Goal: Task Accomplishment & Management: Manage account settings

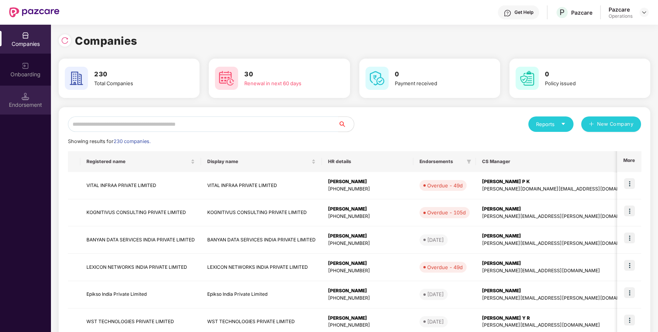
click at [19, 97] on div "Endorsement" at bounding box center [25, 100] width 51 height 29
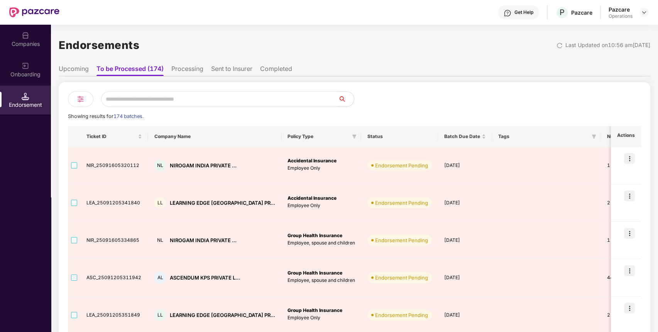
click at [42, 44] on div "Companies" at bounding box center [25, 44] width 51 height 8
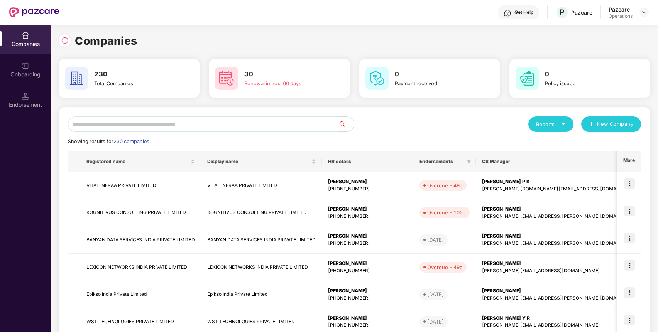
click at [127, 120] on input "text" at bounding box center [203, 124] width 271 height 15
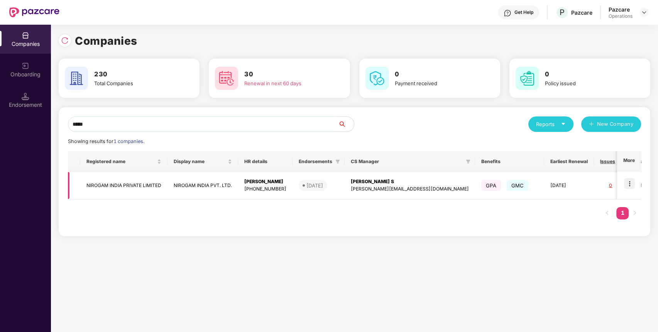
type input "*****"
click at [629, 183] on img at bounding box center [629, 183] width 11 height 11
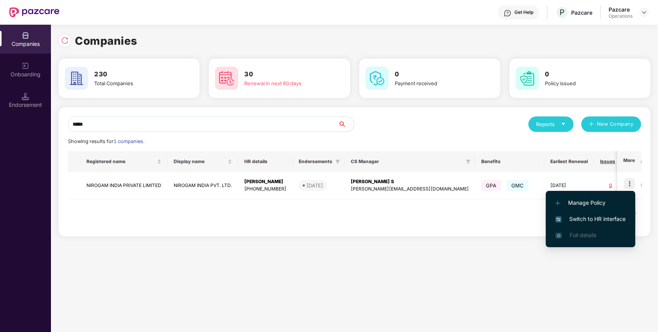
click at [590, 214] on li "Switch to HR interface" at bounding box center [591, 219] width 90 height 16
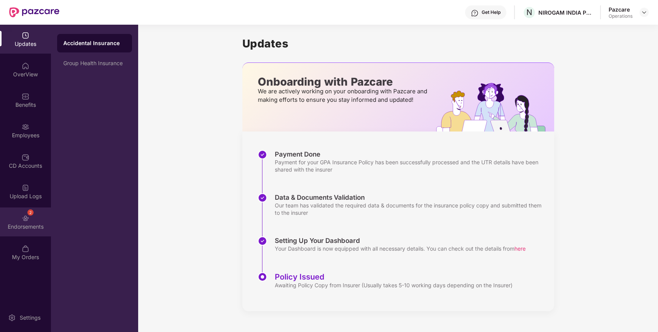
click at [39, 219] on div "2 Endorsements" at bounding box center [25, 222] width 51 height 29
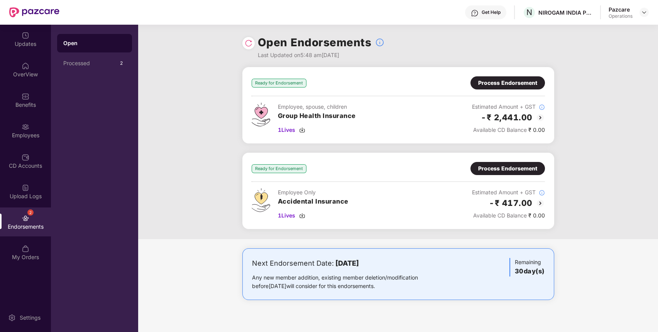
click at [493, 79] on div "Process Endorsement" at bounding box center [507, 83] width 59 height 8
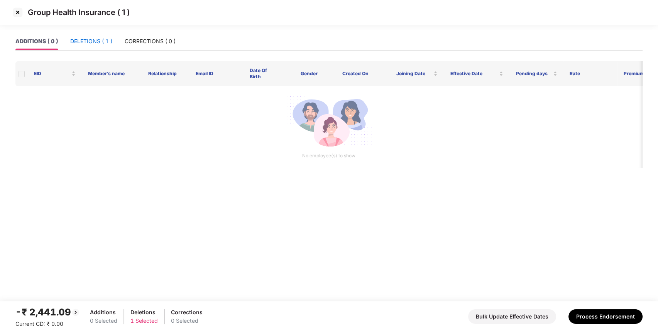
click at [81, 39] on div "DELETIONS ( 1 )" at bounding box center [91, 41] width 42 height 8
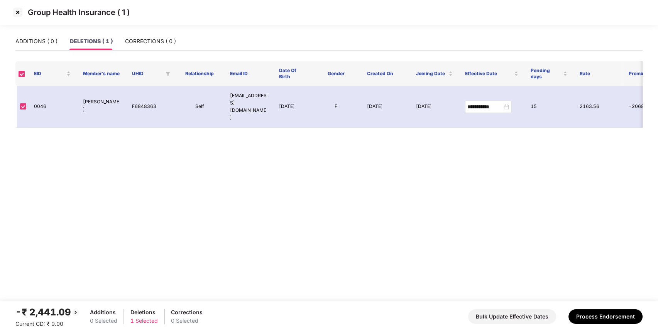
click at [17, 12] on img at bounding box center [18, 12] width 12 height 12
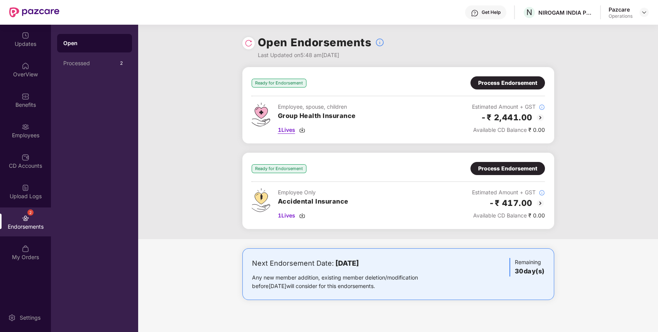
click at [279, 131] on span "1 Lives" at bounding box center [286, 130] width 17 height 8
click at [538, 121] on img at bounding box center [540, 117] width 9 height 9
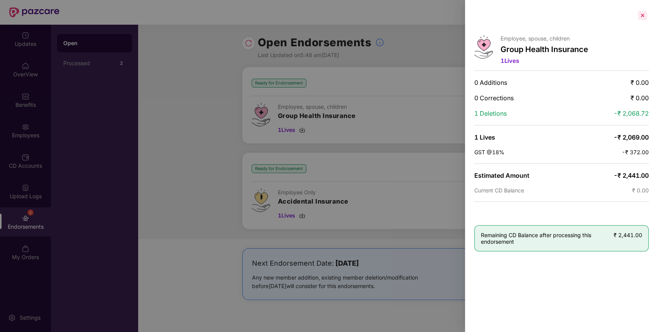
click at [640, 17] on div at bounding box center [642, 15] width 12 height 12
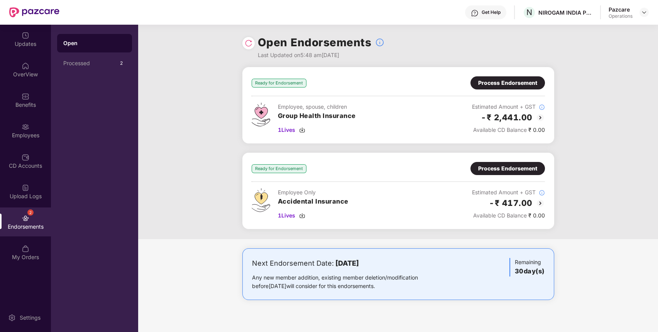
click at [538, 117] on img at bounding box center [540, 117] width 9 height 9
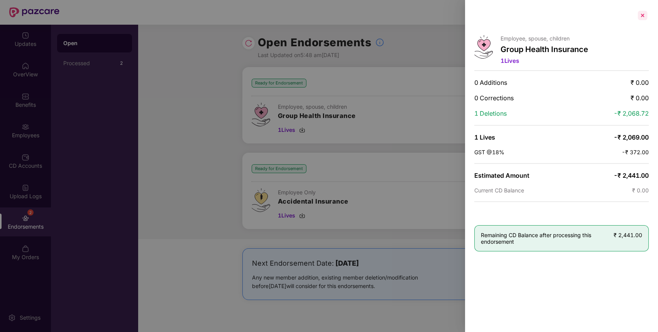
click at [641, 15] on div at bounding box center [642, 15] width 12 height 12
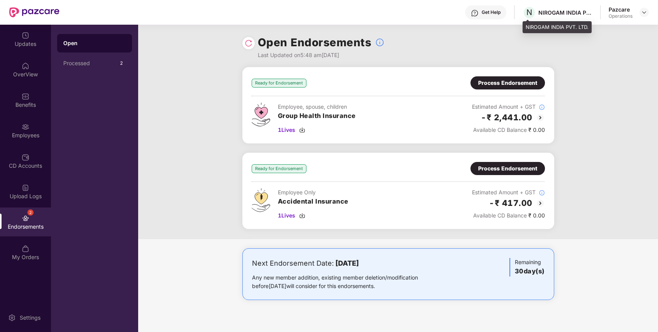
click at [540, 14] on div "NIROGAM INDIA PVT. LTD." at bounding box center [565, 12] width 54 height 7
copy div "NIROGAM INDIA PVT. LTD."
click at [649, 9] on header "Get Help N NIROGAM INDIA PVT. LTD. Pazcare Operations" at bounding box center [329, 12] width 658 height 25
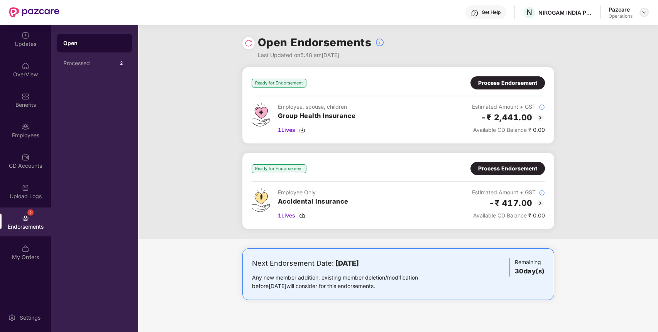
click at [644, 12] on img at bounding box center [644, 12] width 6 height 6
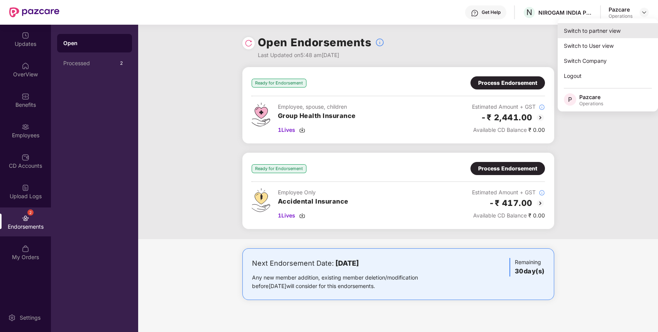
click at [599, 29] on div "Switch to partner view" at bounding box center [608, 30] width 100 height 15
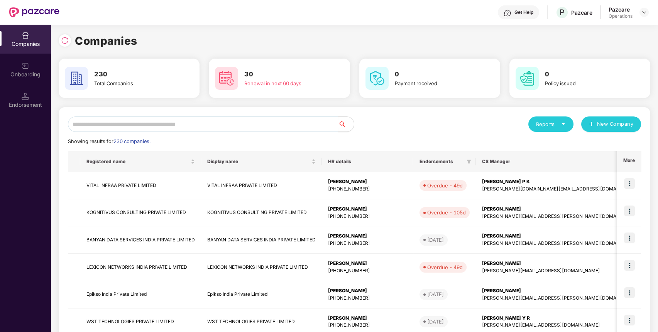
click at [27, 105] on div "Endorsement" at bounding box center [25, 105] width 51 height 8
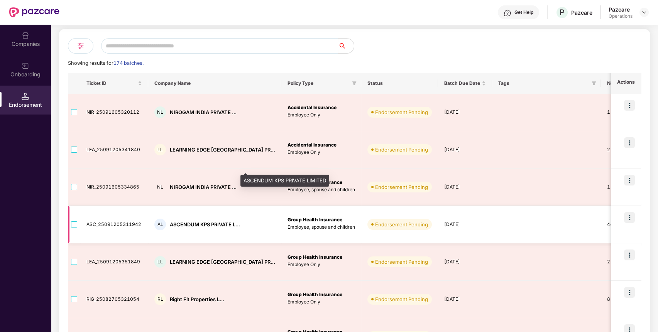
scroll to position [52, 0]
click at [209, 220] on div "AL ASCENDUM KPS PRIVATE L..." at bounding box center [214, 226] width 121 height 12
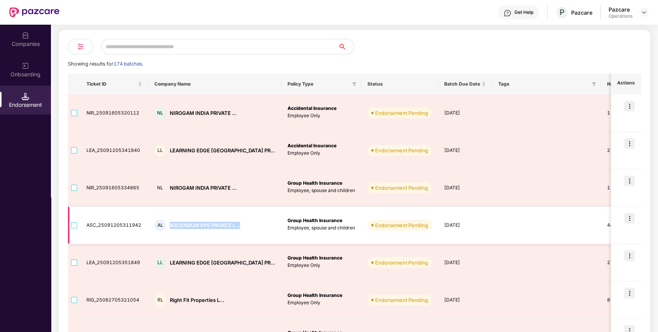
click at [209, 220] on div "AL ASCENDUM KPS PRIVATE L..." at bounding box center [214, 226] width 121 height 12
copy div "ASCENDUM KPS PRIVATE L..."
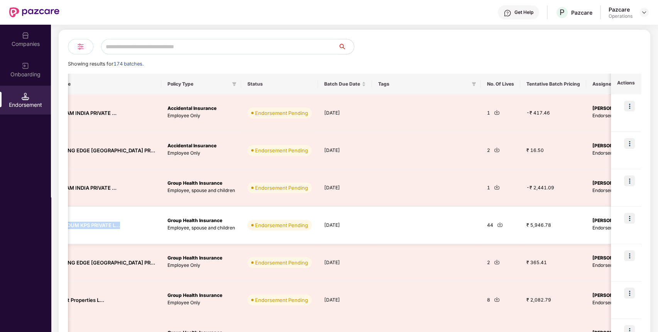
scroll to position [0, 120]
click at [625, 216] on img at bounding box center [629, 218] width 11 height 11
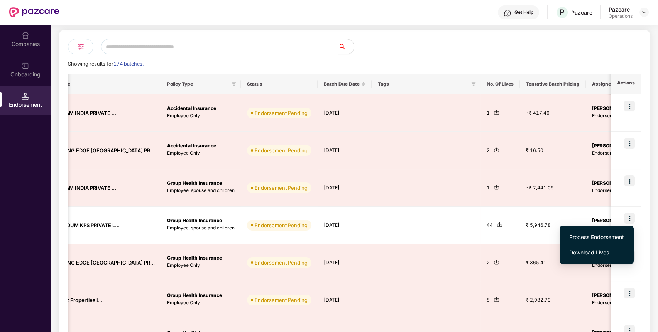
click at [600, 236] on span "Process Endorsement" at bounding box center [596, 237] width 55 height 8
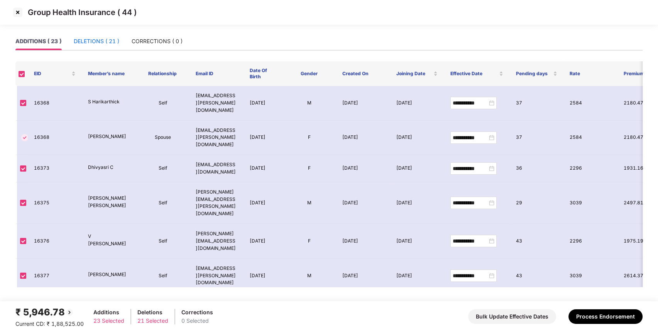
click at [108, 39] on div "DELETIONS ( 21 )" at bounding box center [97, 41] width 46 height 8
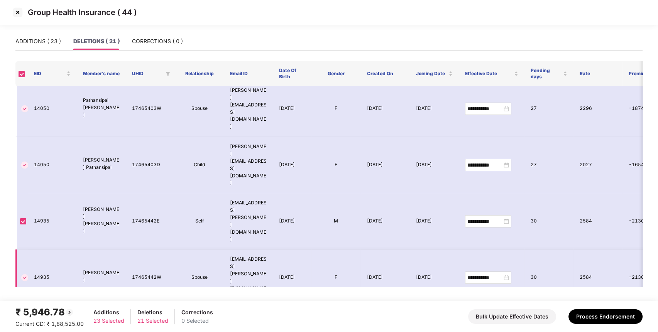
scroll to position [0, 0]
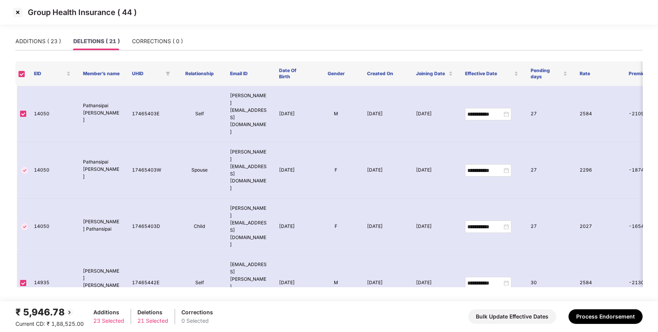
click at [20, 13] on img at bounding box center [18, 12] width 12 height 12
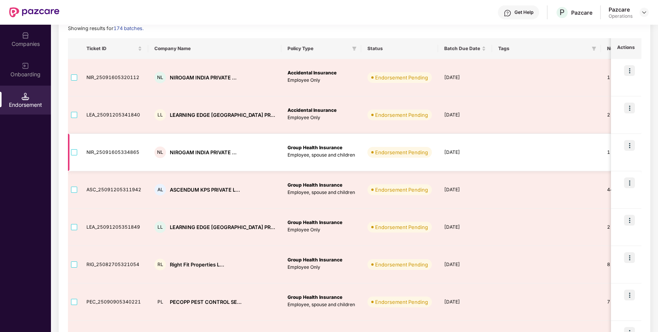
scroll to position [90, 0]
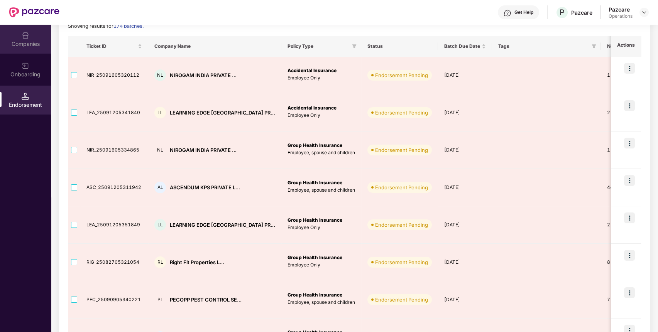
click at [23, 43] on div "Companies" at bounding box center [25, 44] width 51 height 8
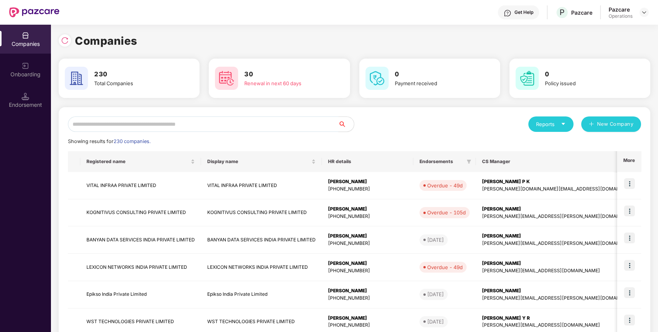
paste input "**********"
click at [130, 124] on input "text" at bounding box center [203, 124] width 271 height 15
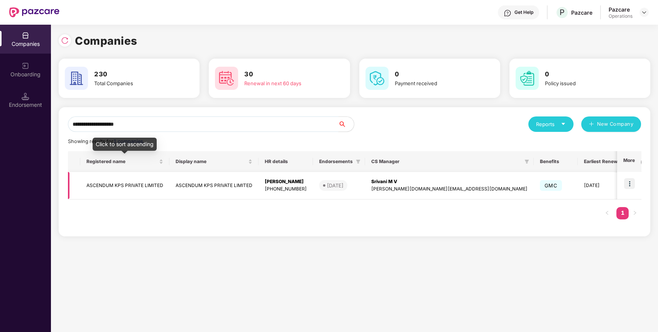
type input "**********"
click at [131, 181] on td "ASCENDUM KPS PRIVATE LIMITED" at bounding box center [124, 185] width 89 height 27
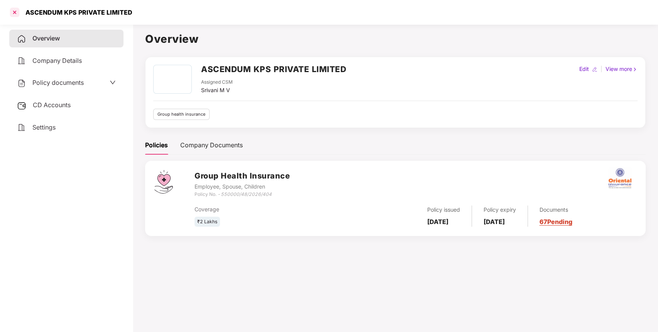
click at [12, 11] on div at bounding box center [14, 12] width 12 height 12
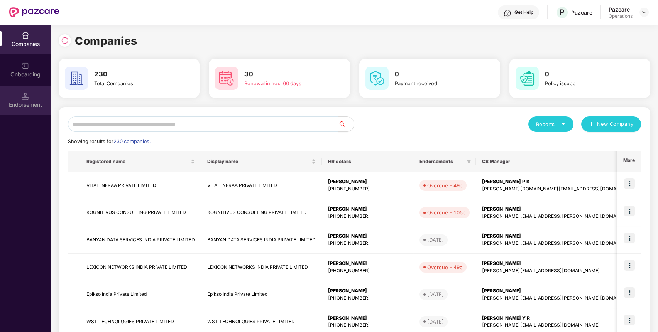
click at [22, 95] on img at bounding box center [26, 97] width 8 height 8
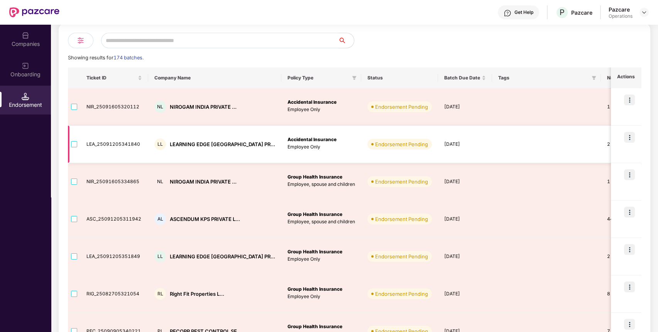
scroll to position [59, 0]
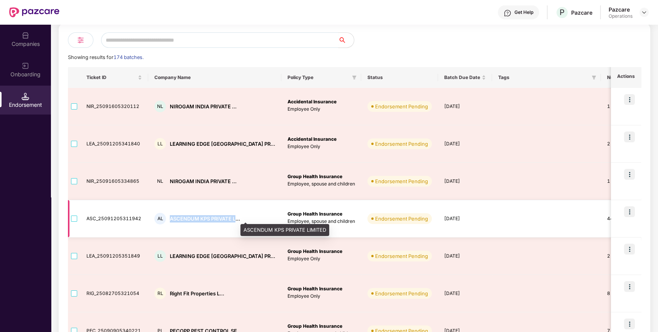
drag, startPoint x: 170, startPoint y: 220, endPoint x: 235, endPoint y: 222, distance: 65.2
click at [235, 222] on div "ASCENDUM KPS PRIVATE L..." at bounding box center [205, 218] width 70 height 7
copy div "ASCENDUM KPS PRIVATE L"
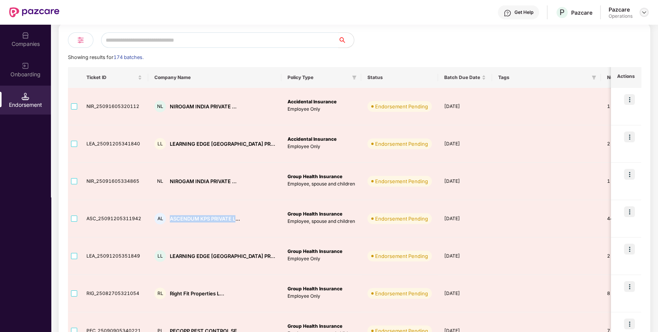
click at [645, 14] on img at bounding box center [644, 12] width 6 height 6
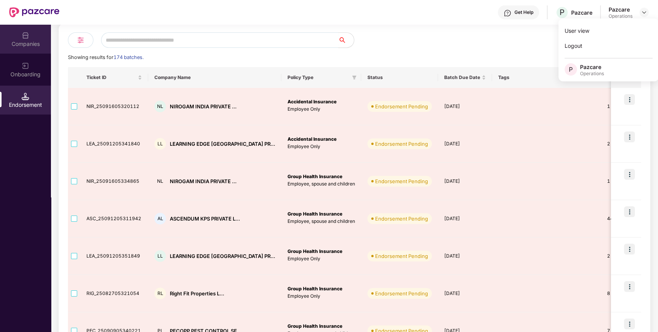
click at [25, 44] on div "Companies" at bounding box center [25, 44] width 51 height 8
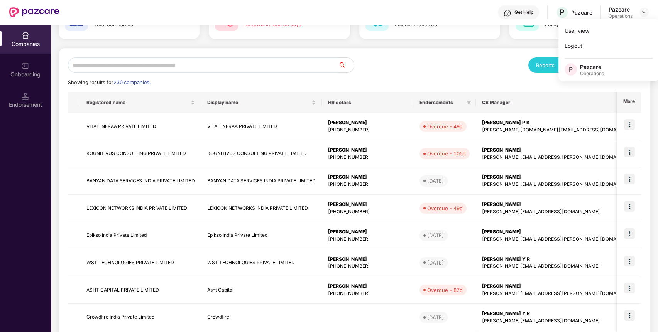
scroll to position [0, 0]
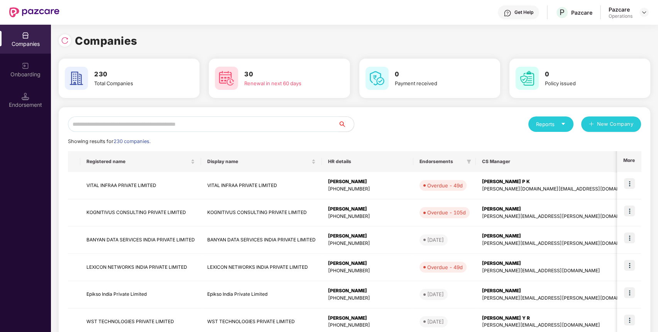
click at [147, 125] on input "text" at bounding box center [203, 124] width 271 height 15
paste input "**********"
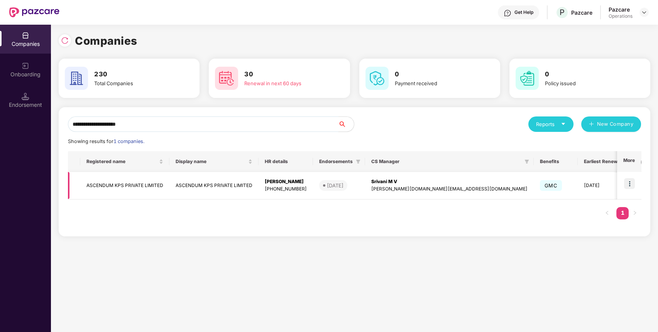
type input "**********"
click at [168, 188] on td "ASCENDUM KPS PRIVATE LIMITED" at bounding box center [124, 185] width 89 height 27
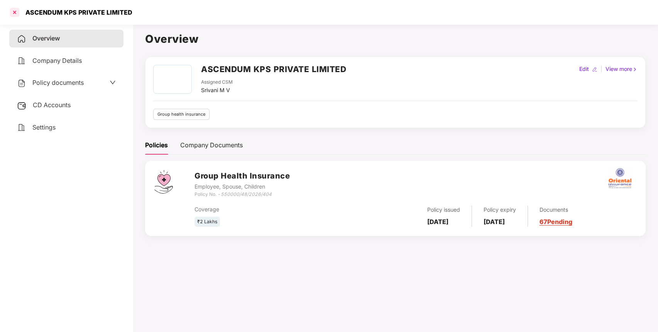
click at [15, 12] on div at bounding box center [14, 12] width 12 height 12
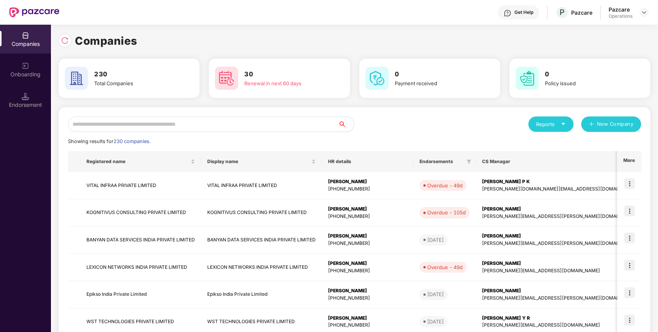
click at [161, 127] on input "text" at bounding box center [203, 124] width 271 height 15
type input "*"
paste input "**********"
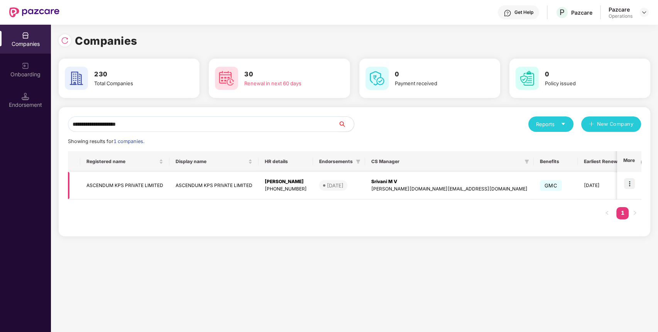
scroll to position [0, 22]
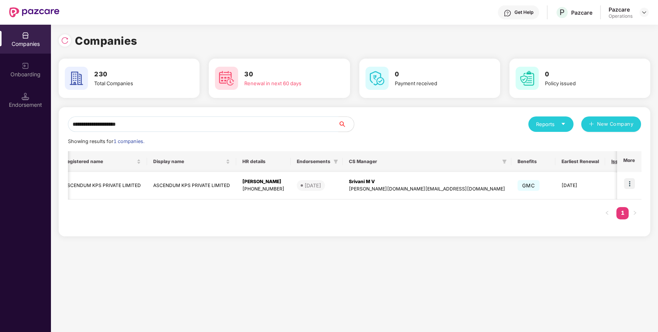
type input "**********"
click at [627, 183] on img at bounding box center [629, 183] width 11 height 11
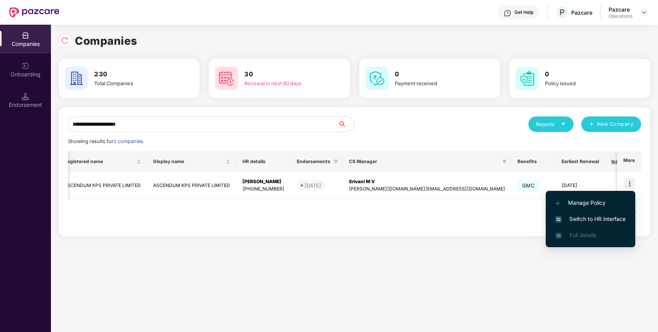
click at [591, 219] on span "Switch to HR interface" at bounding box center [590, 219] width 70 height 8
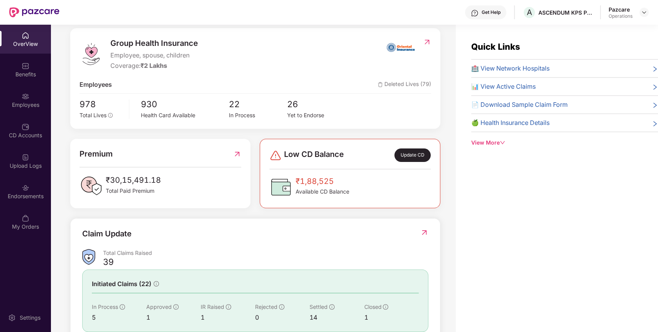
scroll to position [0, 0]
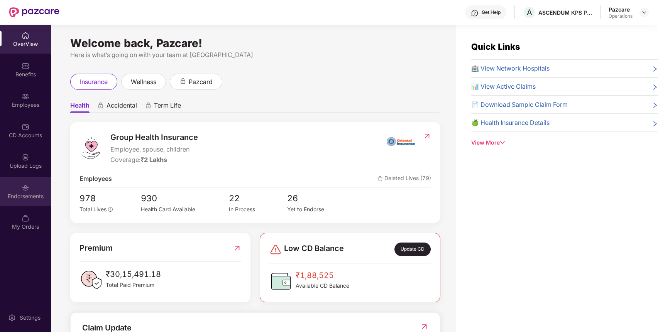
click at [27, 189] on img at bounding box center [26, 188] width 8 height 8
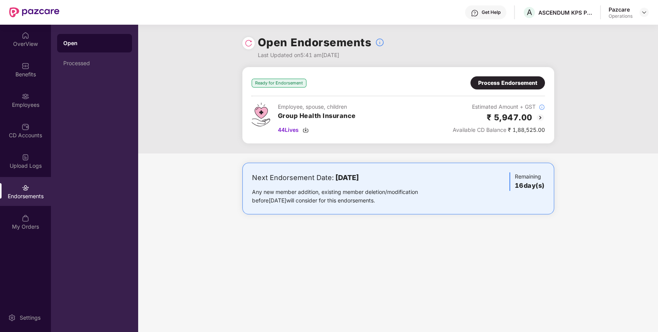
click at [249, 39] on div at bounding box center [248, 43] width 12 height 12
click at [247, 40] on img at bounding box center [249, 43] width 8 height 8
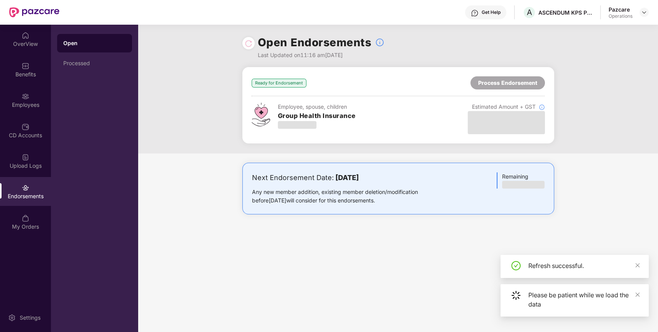
click at [328, 94] on div "Ready for Endorsement Process Endorsement Employee, spouse, children Group Heal…" at bounding box center [398, 105] width 293 height 58
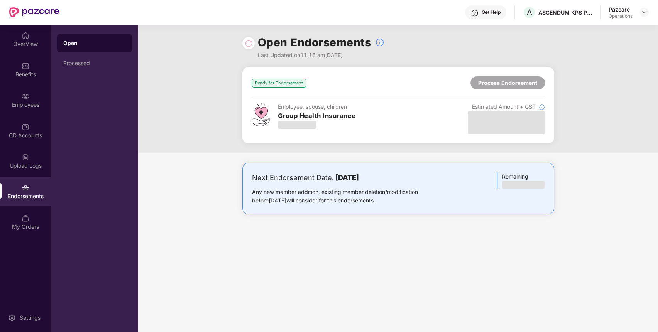
click at [330, 88] on div "Ready for Endorsement Process Endorsement" at bounding box center [398, 82] width 293 height 13
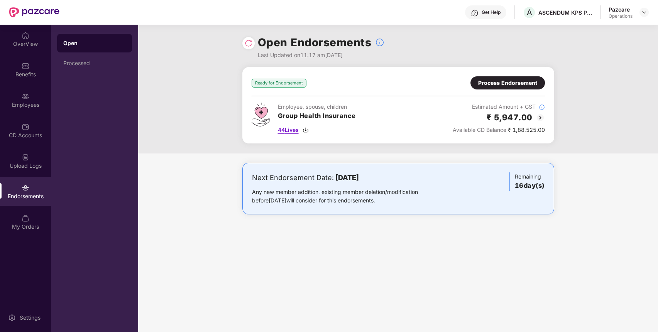
click at [308, 131] on img at bounding box center [306, 130] width 6 height 6
click at [309, 128] on img at bounding box center [306, 130] width 6 height 6
